Goal: Check status: Check status

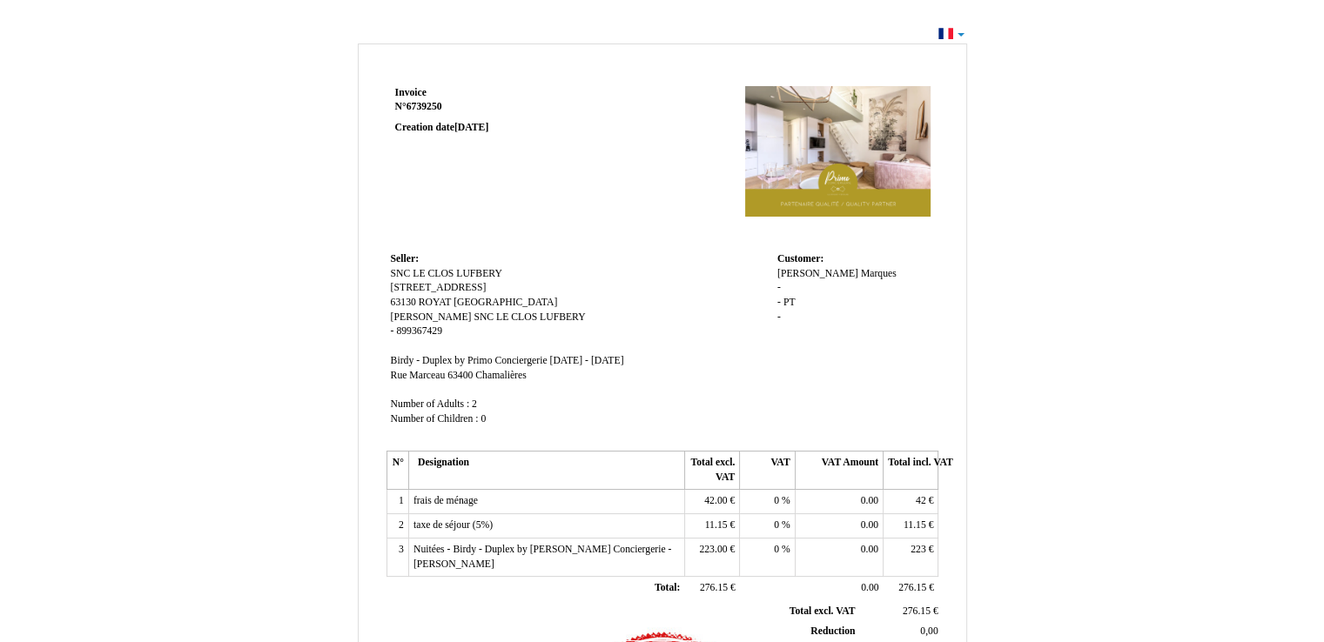
click at [959, 32] on div "Invoice Invoice N° 6739250 6739250 Creation date 13 September 2025 Seller: Sell…" at bounding box center [662, 523] width 1324 height 1002
click at [960, 26] on div "Invoice Invoice N° 6739250 6739250 Creation date 13 September 2025 Seller: Sell…" at bounding box center [662, 523] width 1324 height 1002
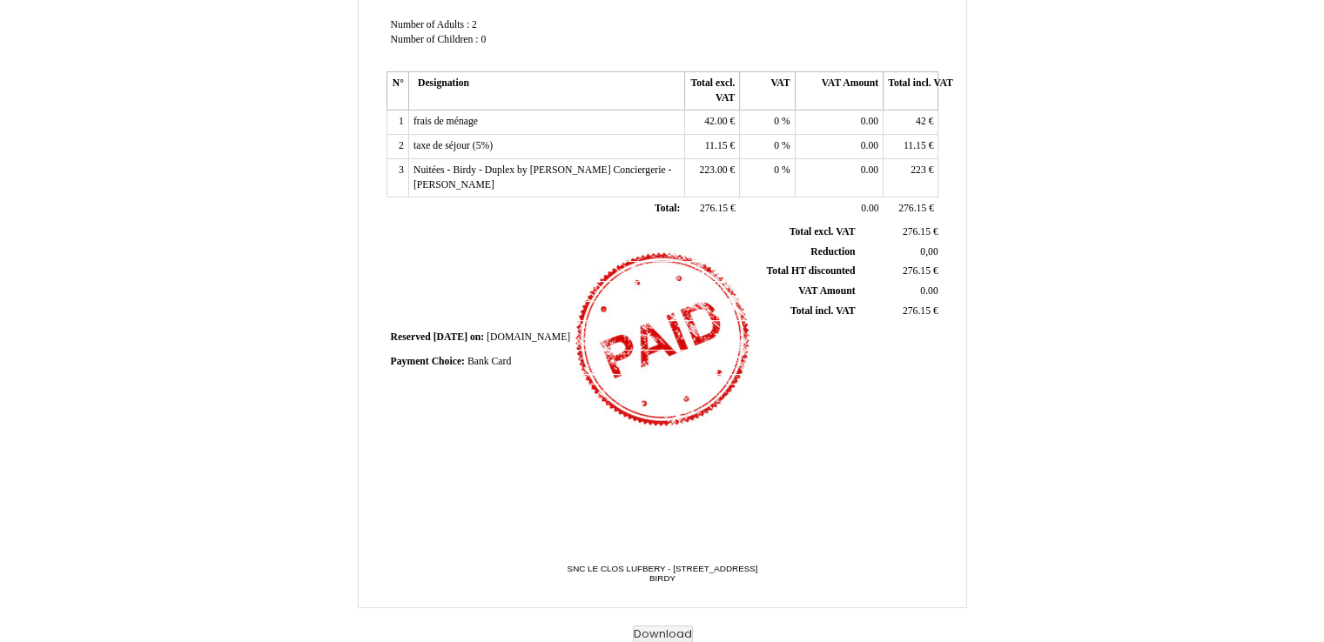
scroll to position [380, 0]
